Goal: Task Accomplishment & Management: Manage account settings

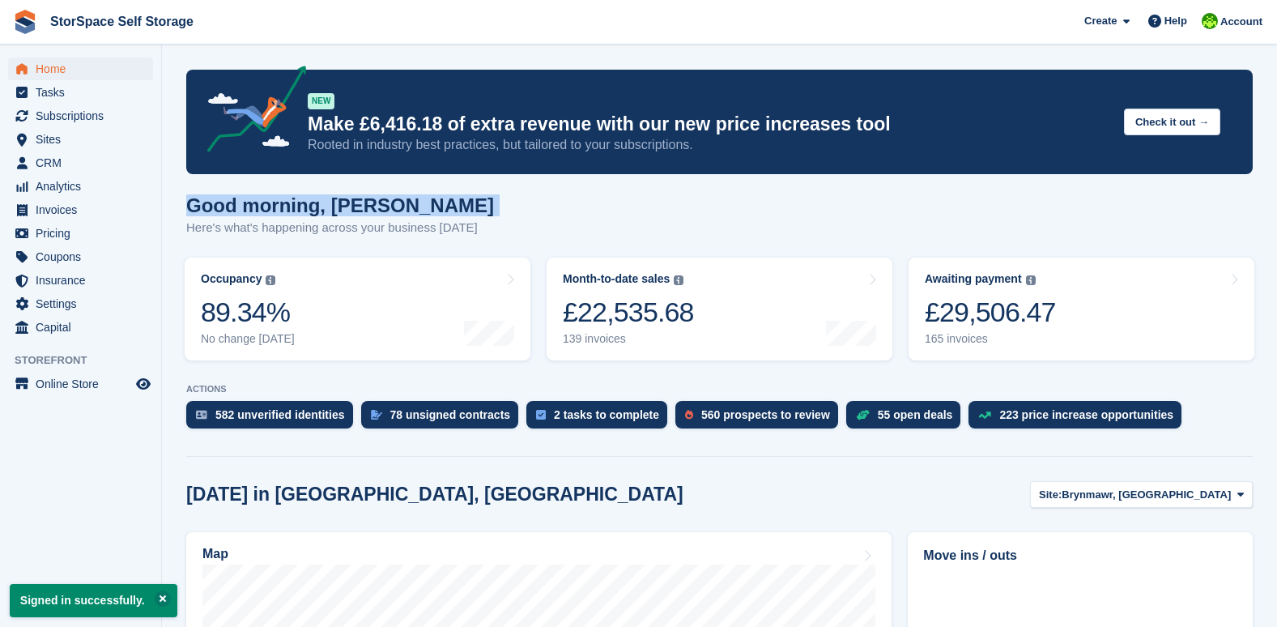
drag, startPoint x: 742, startPoint y: 194, endPoint x: 909, endPoint y: 140, distance: 175.2
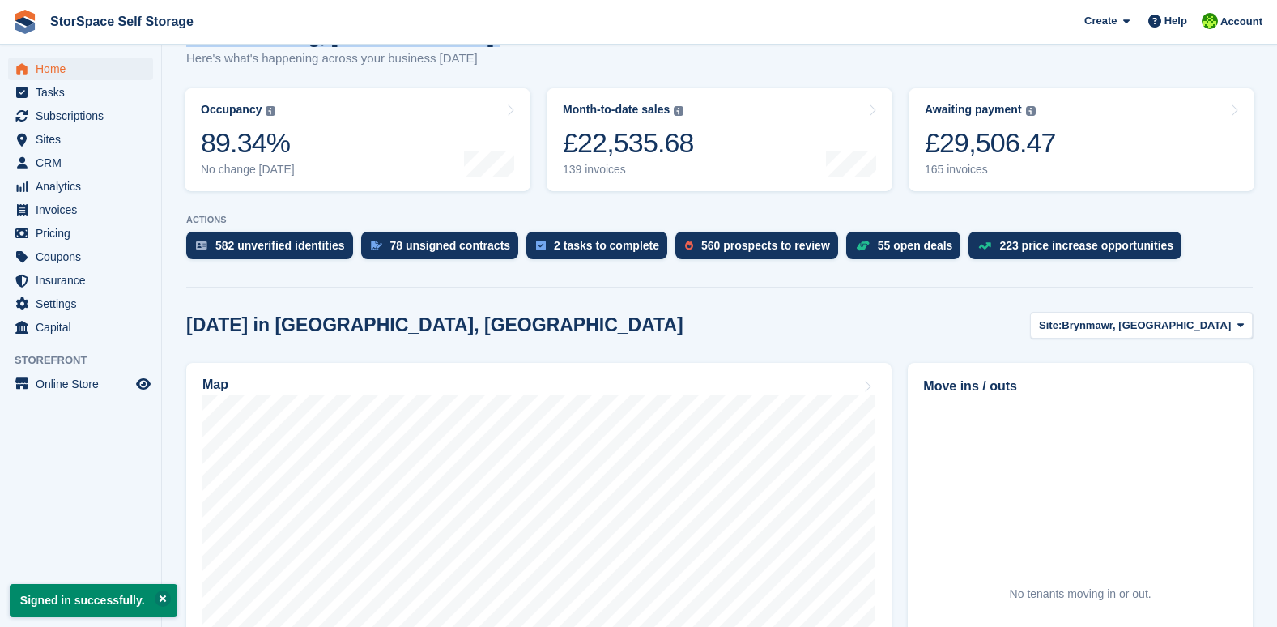
scroll to position [261, 0]
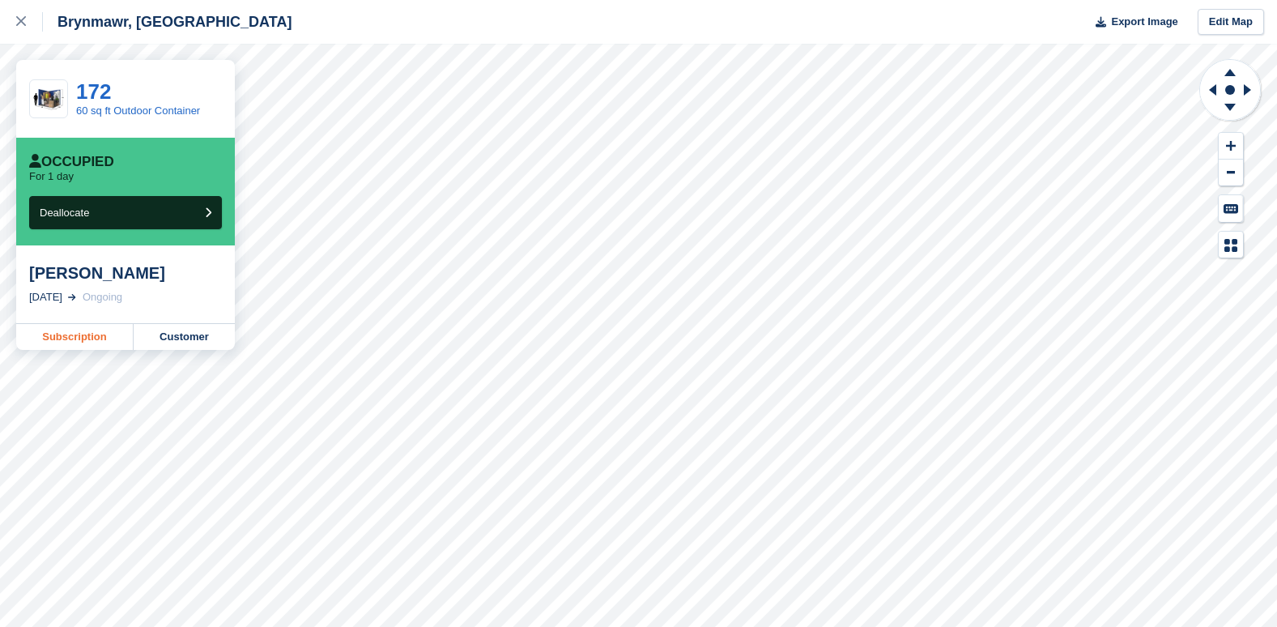
click at [77, 338] on link "Subscription" at bounding box center [74, 337] width 117 height 26
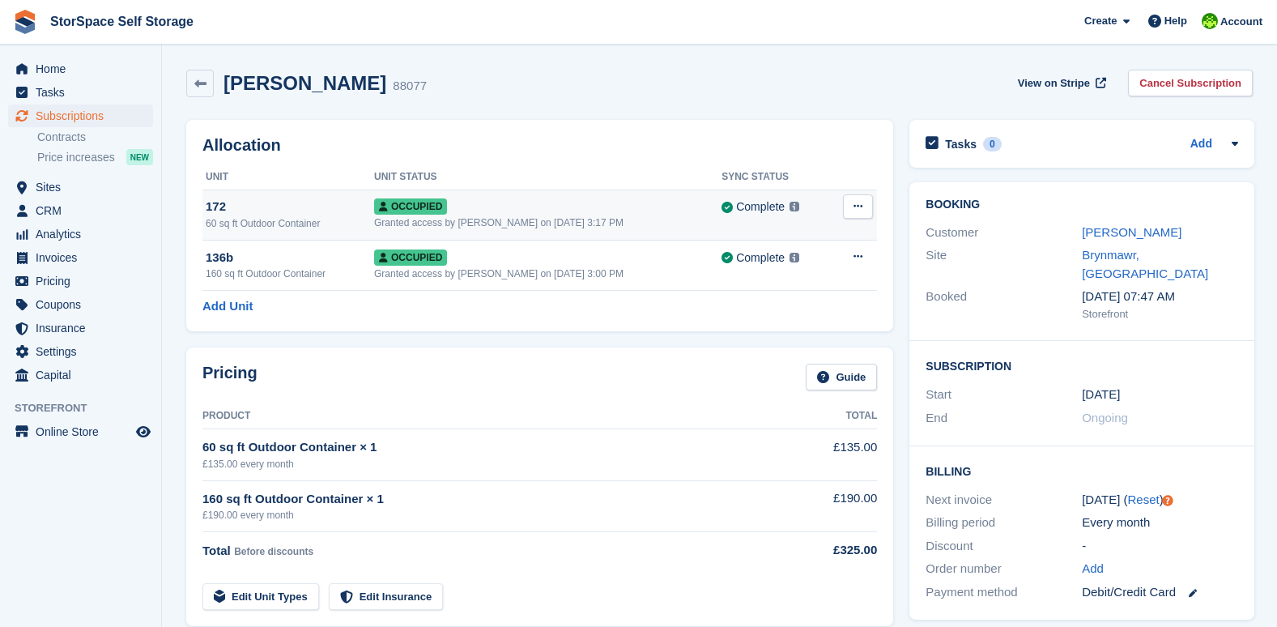
click at [851, 208] on button at bounding box center [858, 206] width 30 height 24
click at [792, 287] on p "Deallocate" at bounding box center [795, 293] width 141 height 21
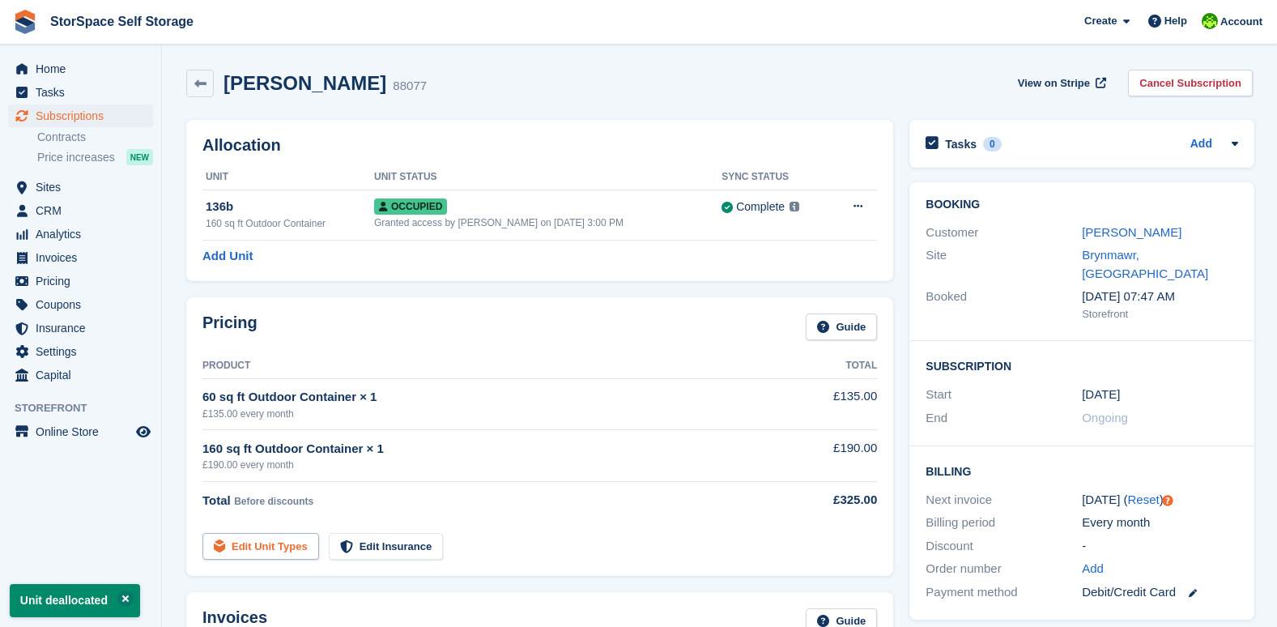
click at [284, 542] on link "Edit Unit Types" at bounding box center [260, 546] width 117 height 27
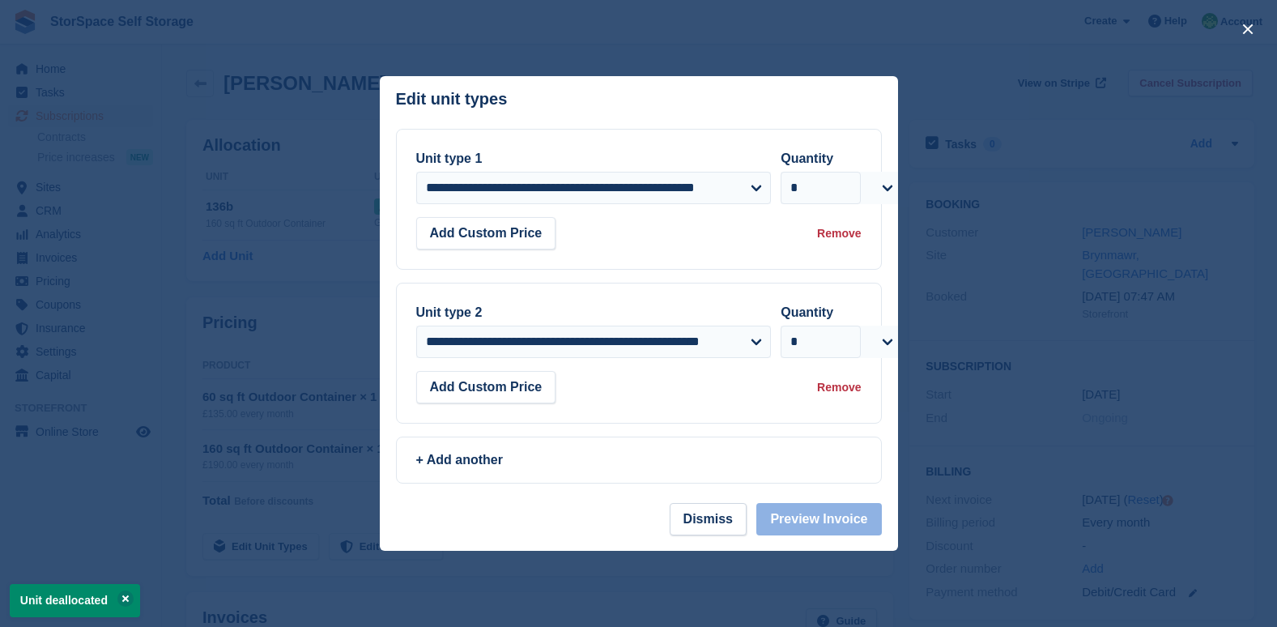
click at [840, 234] on div "Remove" at bounding box center [839, 233] width 44 height 17
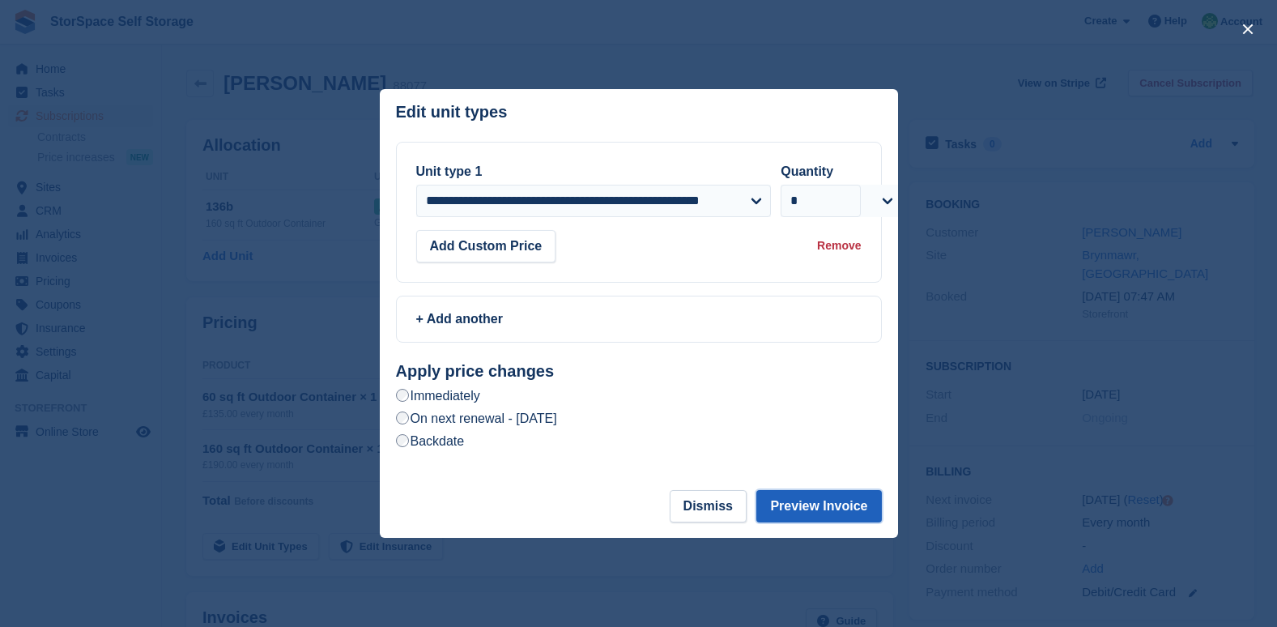
click at [815, 517] on button "Preview Invoice" at bounding box center [818, 506] width 125 height 32
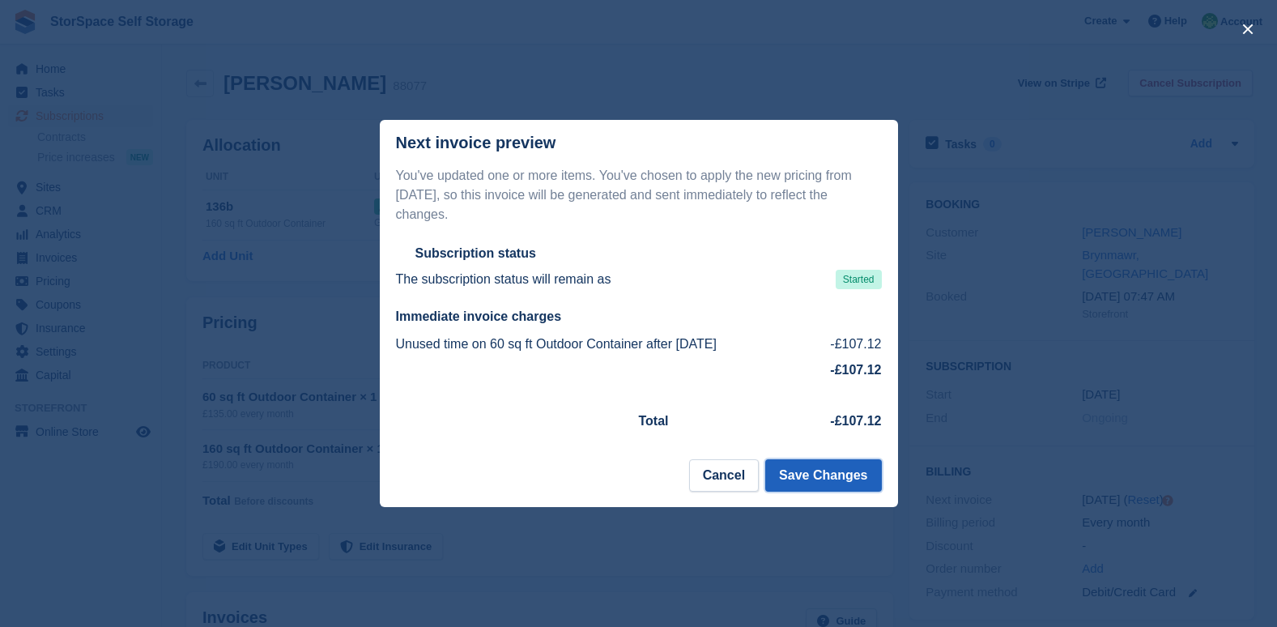
click at [792, 464] on button "Save Changes" at bounding box center [823, 475] width 116 height 32
